Goal: Task Accomplishment & Management: Complete application form

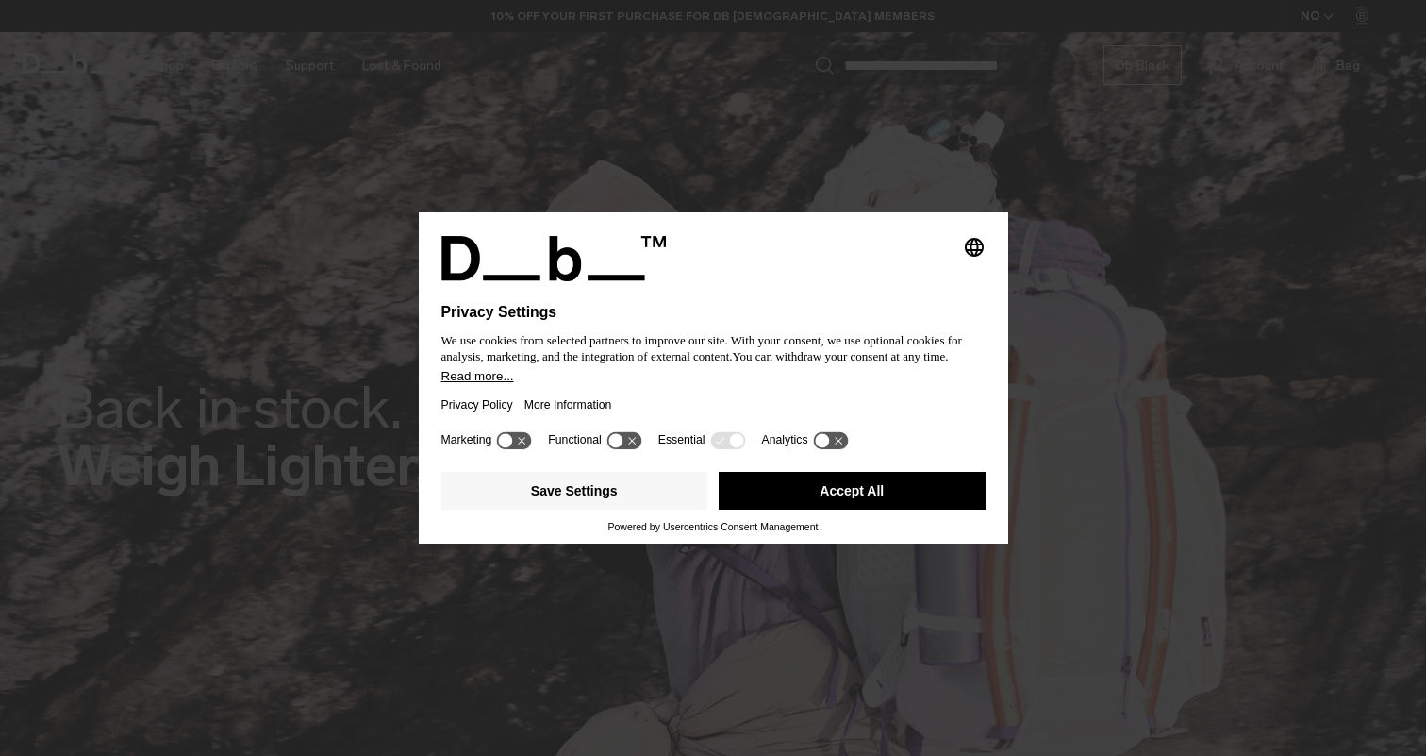
click at [899, 503] on button "Accept All" at bounding box center [852, 491] width 267 height 38
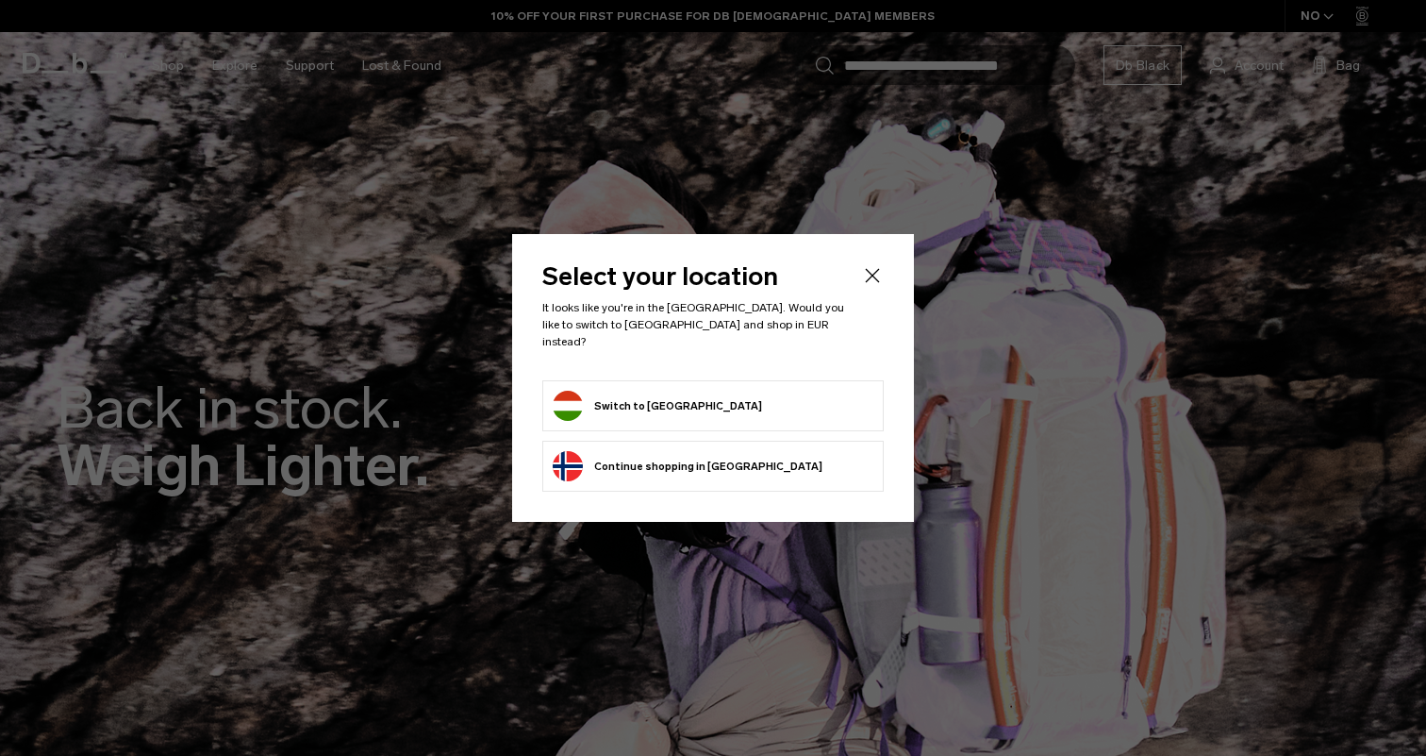
click at [796, 392] on form "Switch to [GEOGRAPHIC_DATA]" at bounding box center [713, 406] width 321 height 30
click at [628, 396] on button "Switch to [GEOGRAPHIC_DATA]" at bounding box center [657, 406] width 209 height 30
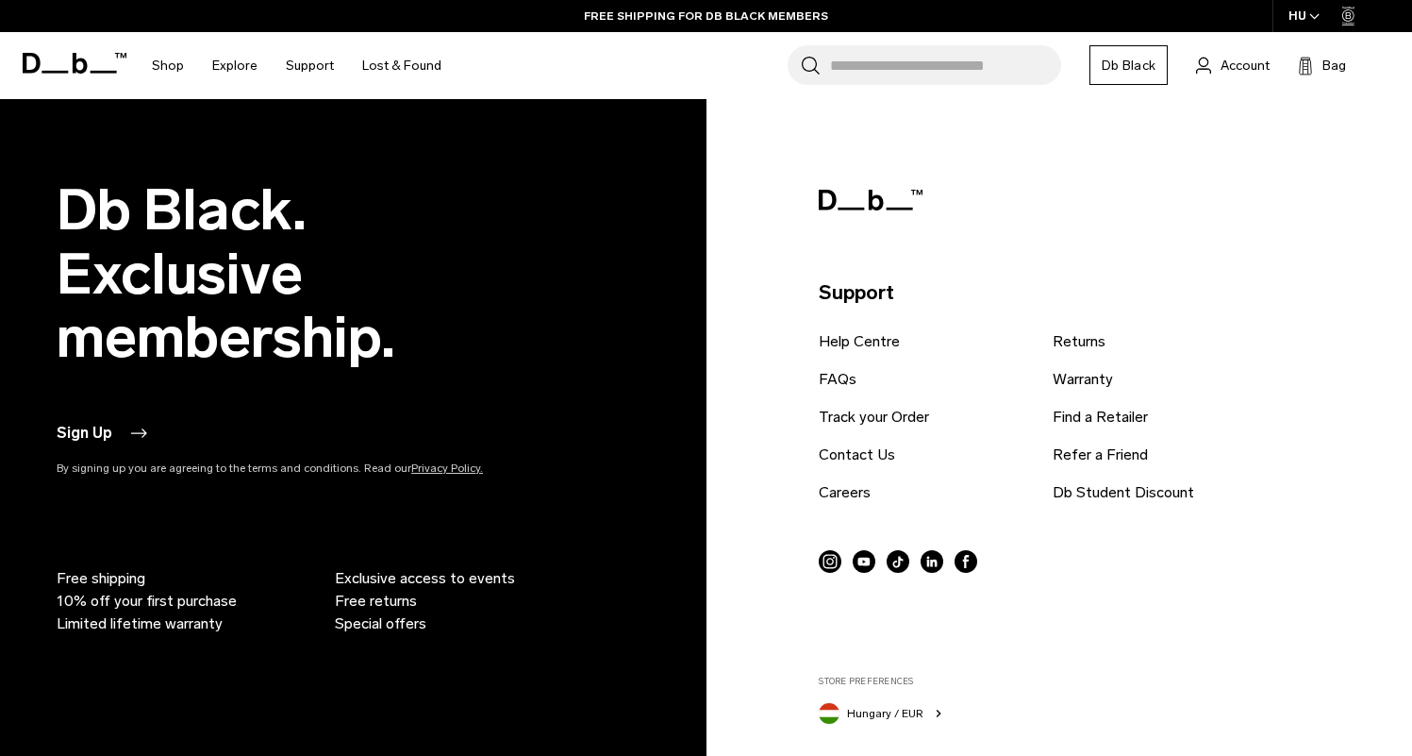
scroll to position [4727, 0]
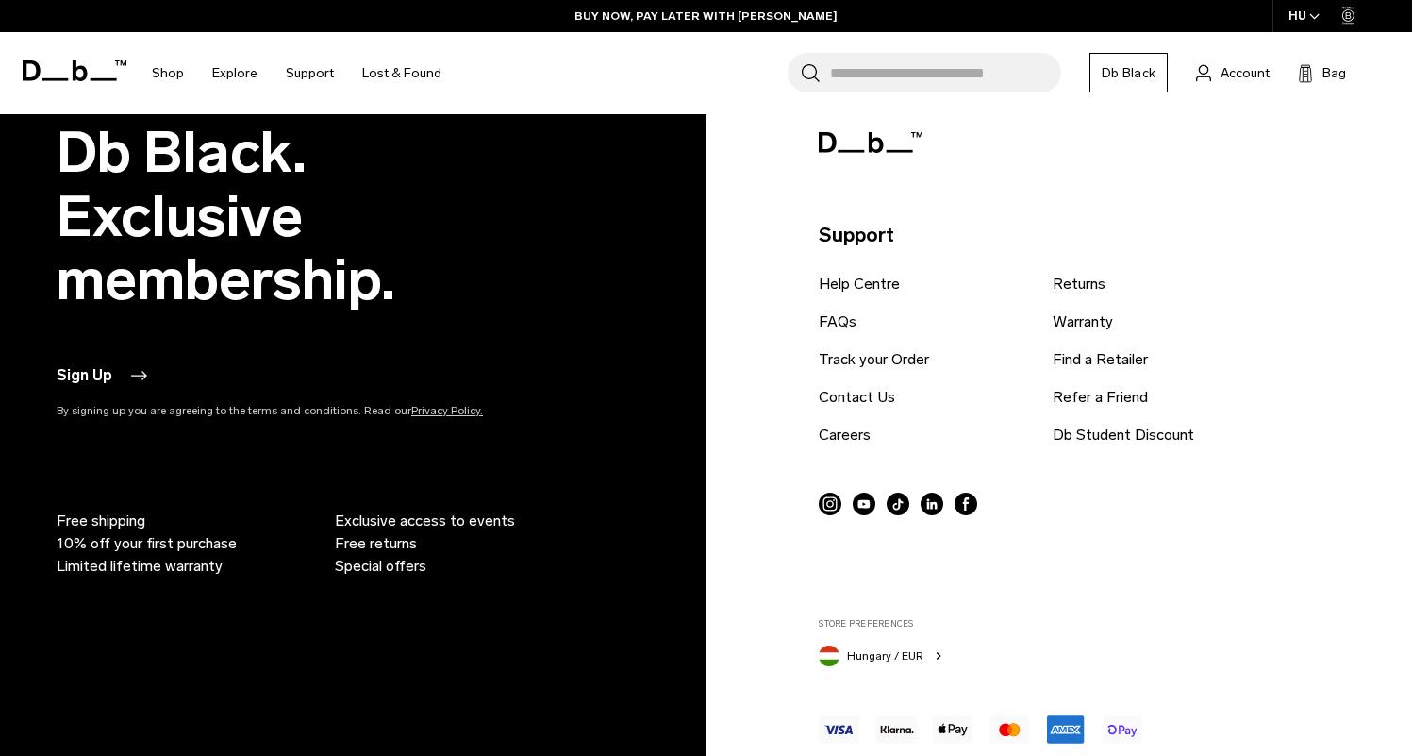
click at [1103, 324] on link "Warranty" at bounding box center [1083, 321] width 60 height 23
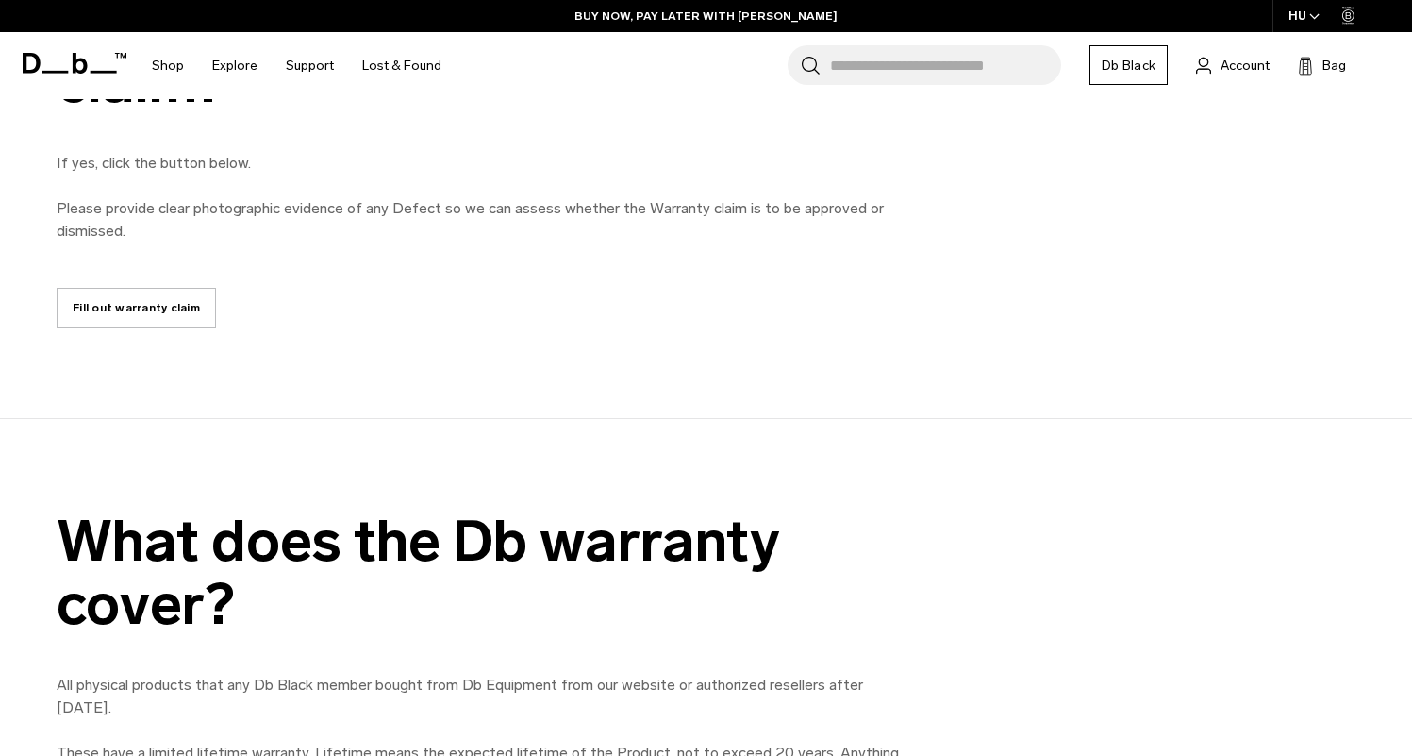
scroll to position [1044, 0]
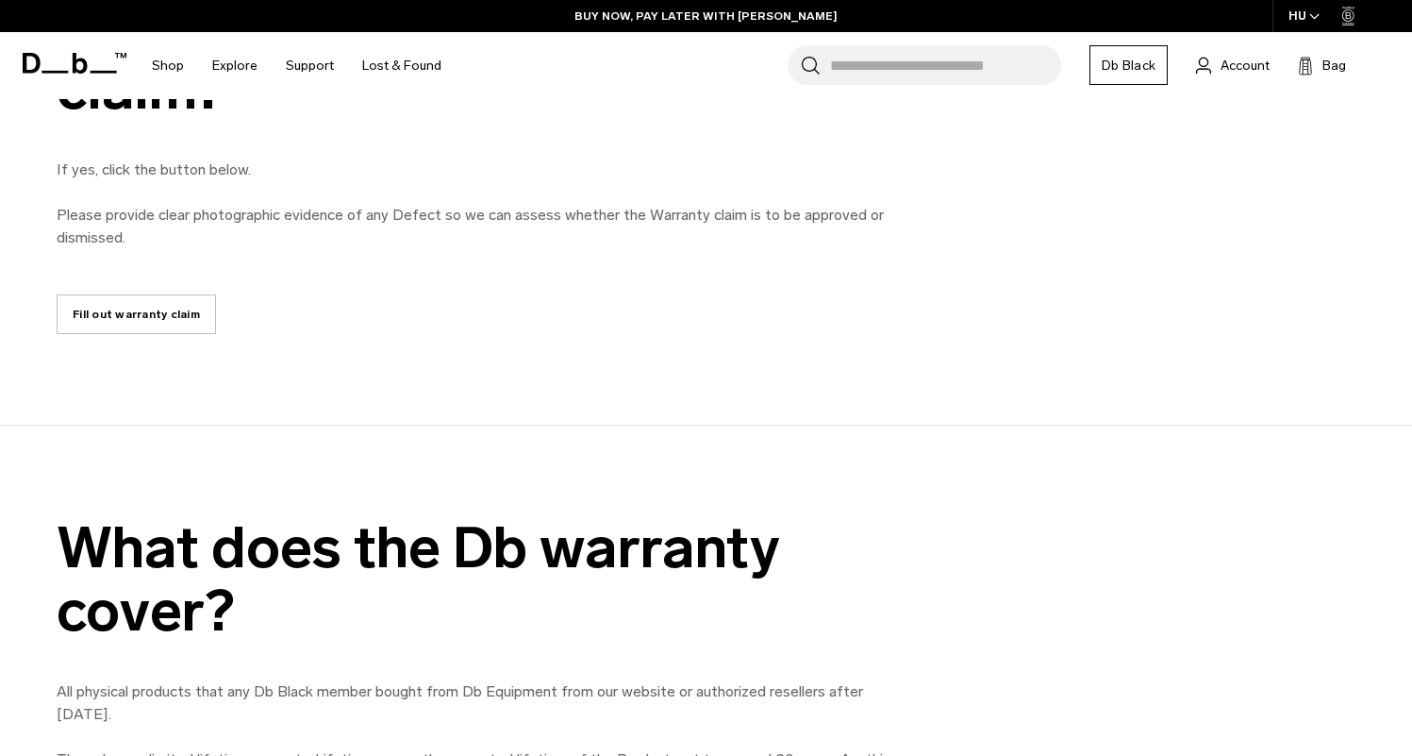
click at [141, 308] on link "Fill out warranty claim" at bounding box center [136, 314] width 159 height 40
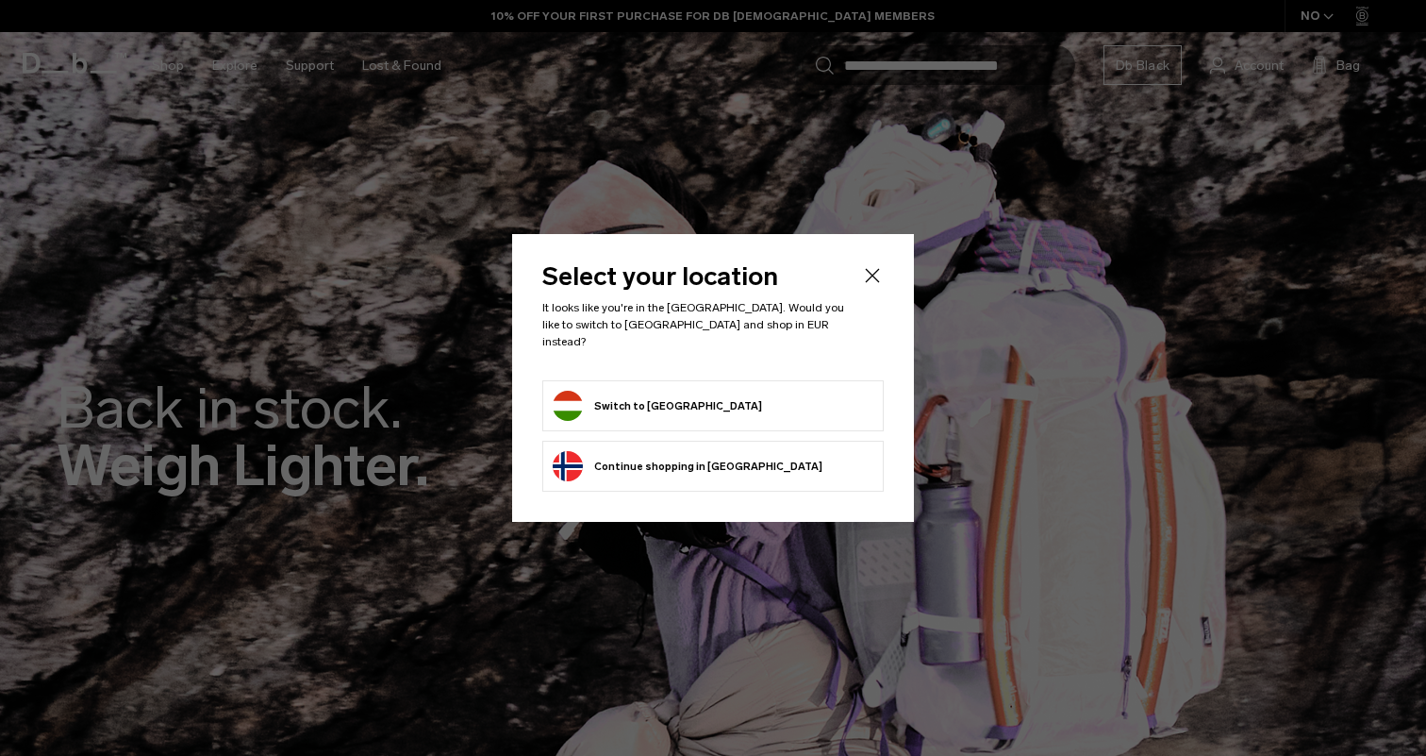
click at [814, 399] on form "Switch to Hungary" at bounding box center [713, 406] width 321 height 30
click at [646, 404] on button "Switch to Hungary" at bounding box center [657, 406] width 209 height 30
click at [650, 393] on button "Switch to Hungary" at bounding box center [657, 406] width 209 height 30
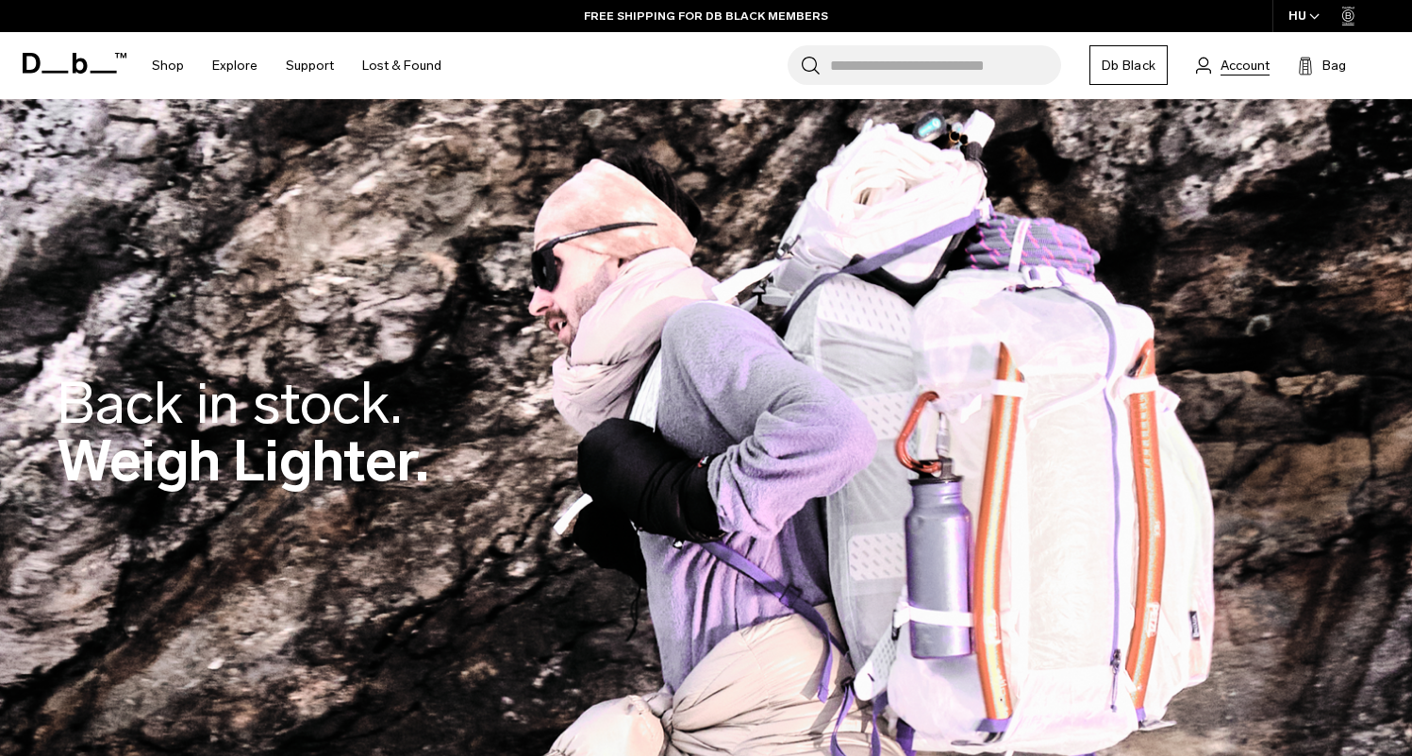
click at [1235, 61] on span "Account" at bounding box center [1245, 66] width 49 height 20
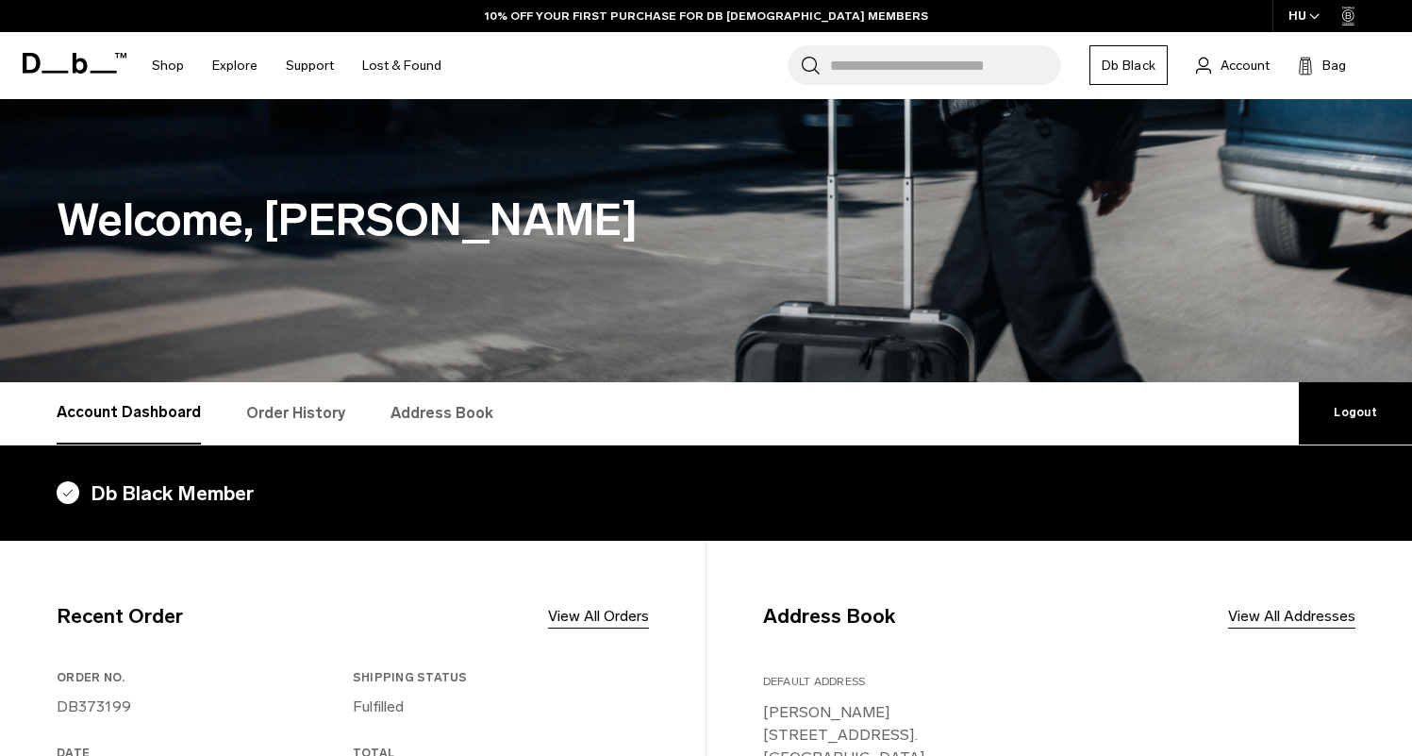
scroll to position [44, 0]
